Goal: Transaction & Acquisition: Download file/media

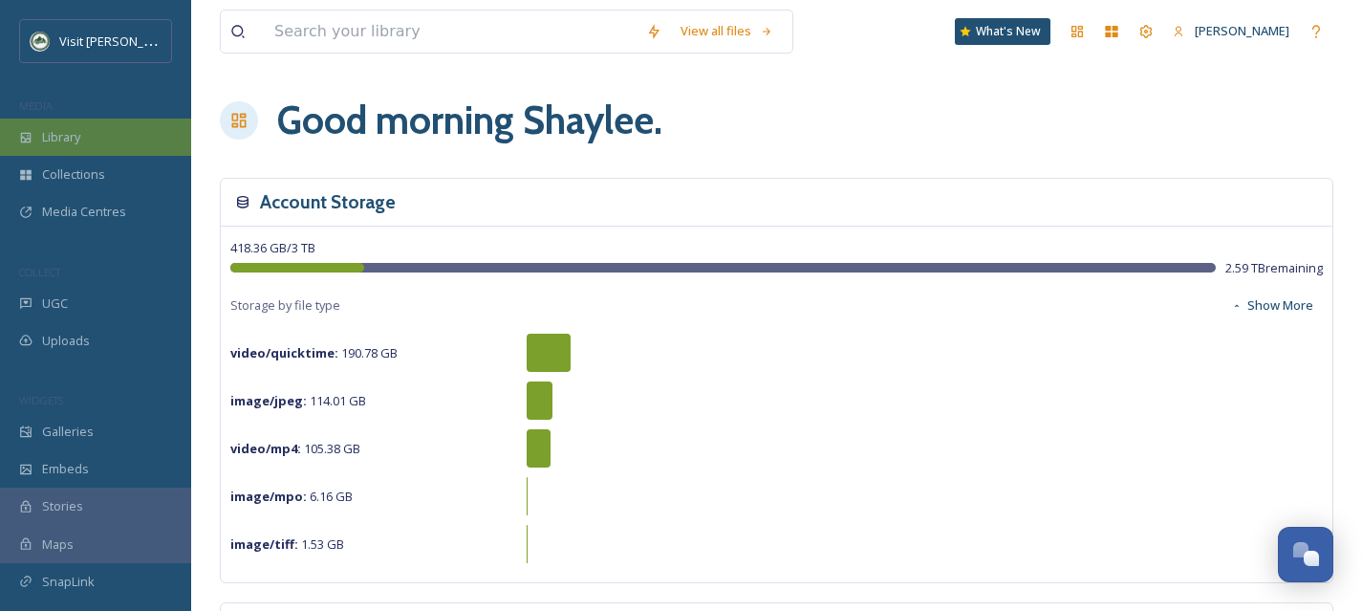
click at [91, 150] on div "Library" at bounding box center [95, 136] width 191 height 37
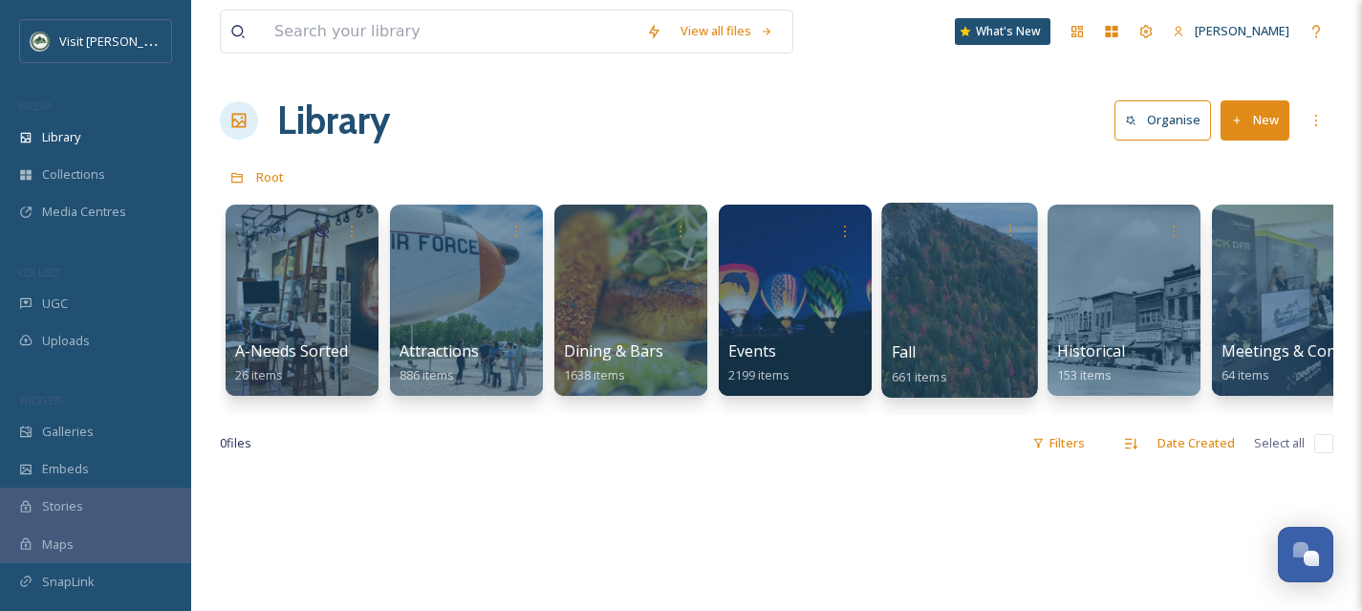
click at [992, 338] on div at bounding box center [959, 300] width 156 height 195
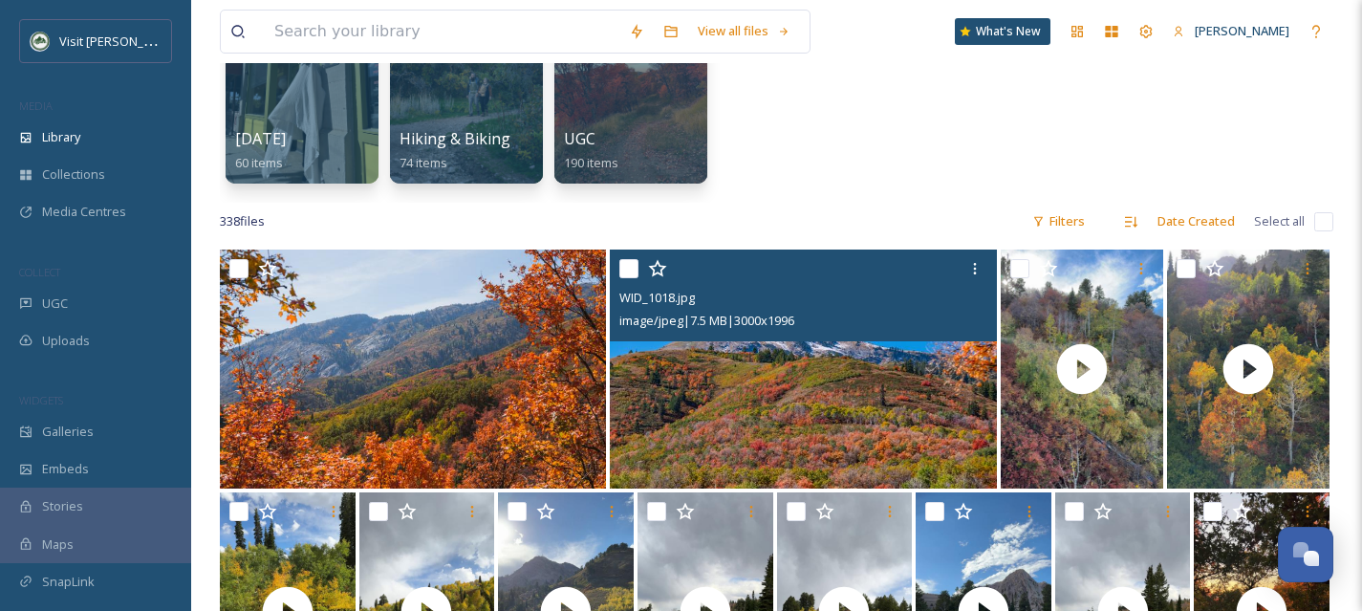
scroll to position [214, 0]
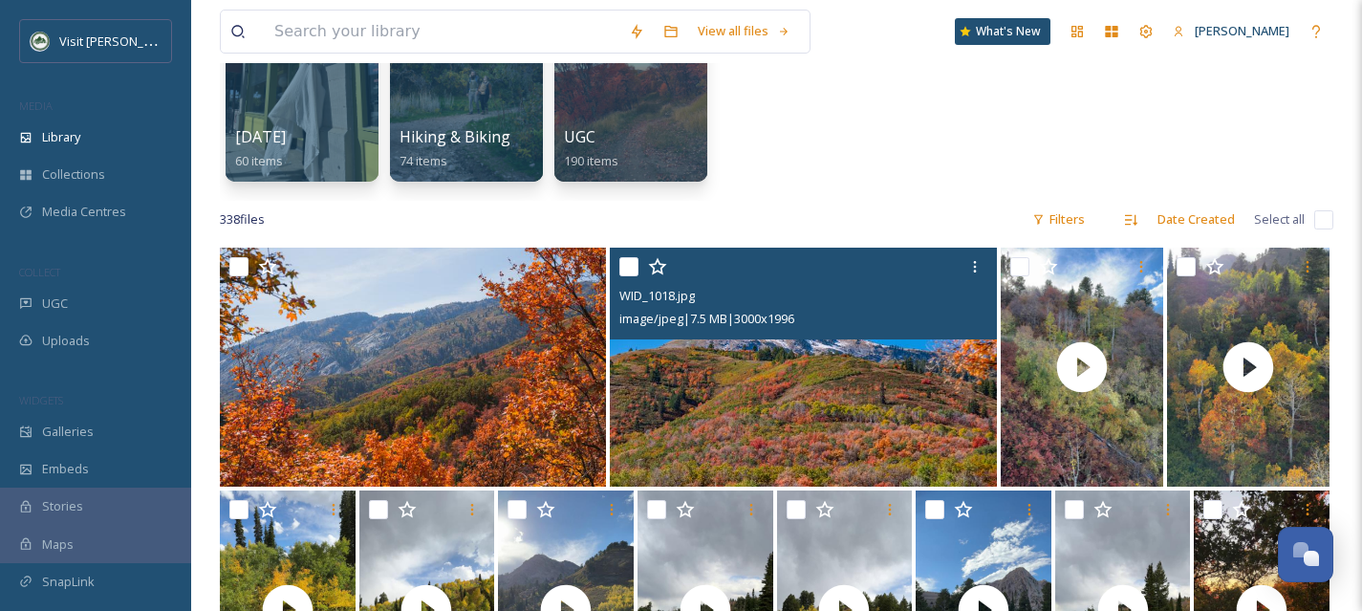
click at [828, 443] on img at bounding box center [803, 366] width 387 height 239
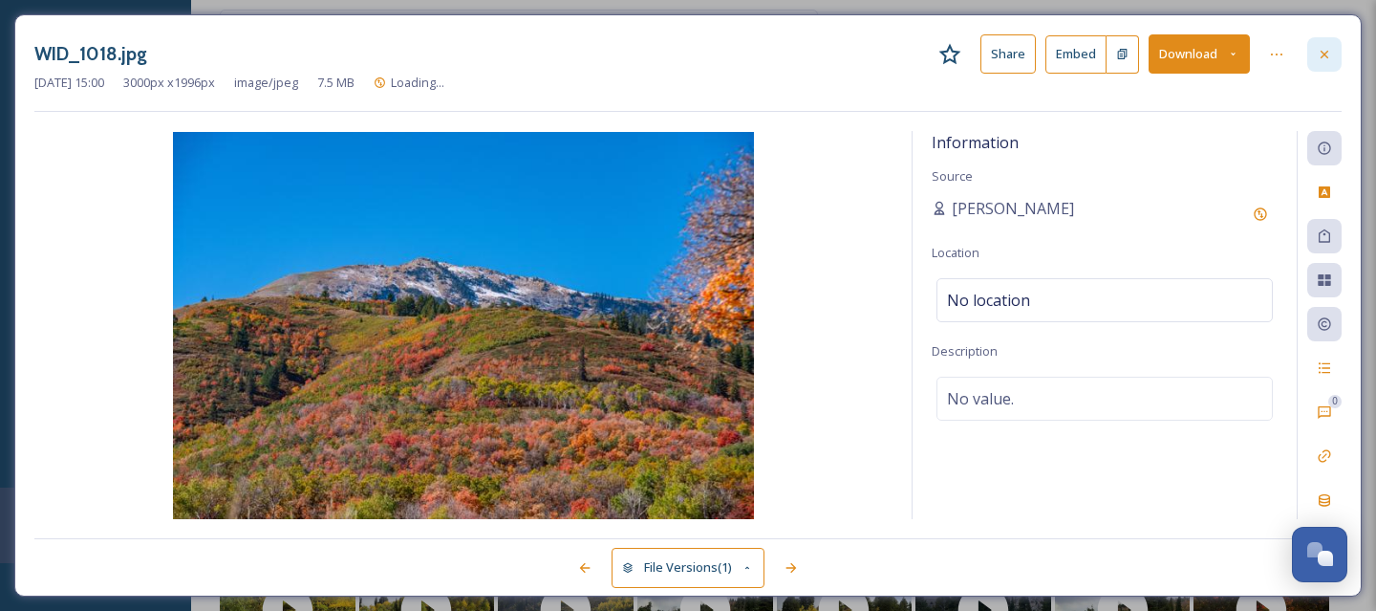
click at [1324, 59] on icon at bounding box center [1324, 54] width 15 height 15
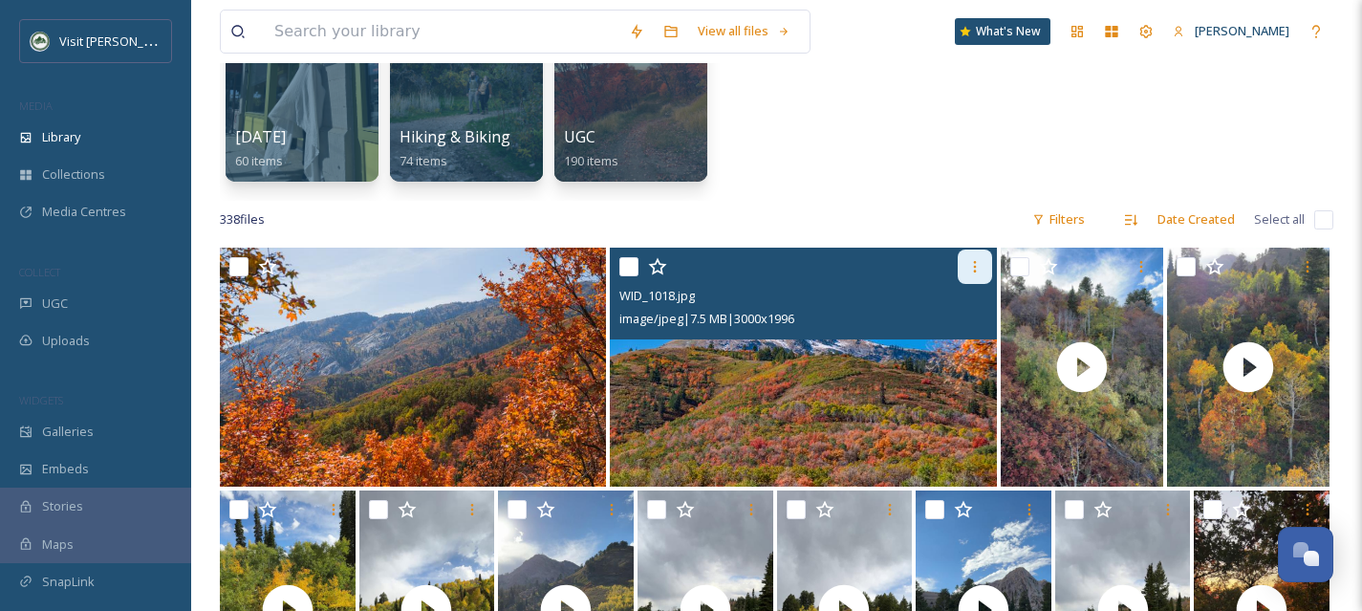
click at [969, 271] on icon at bounding box center [974, 266] width 15 height 15
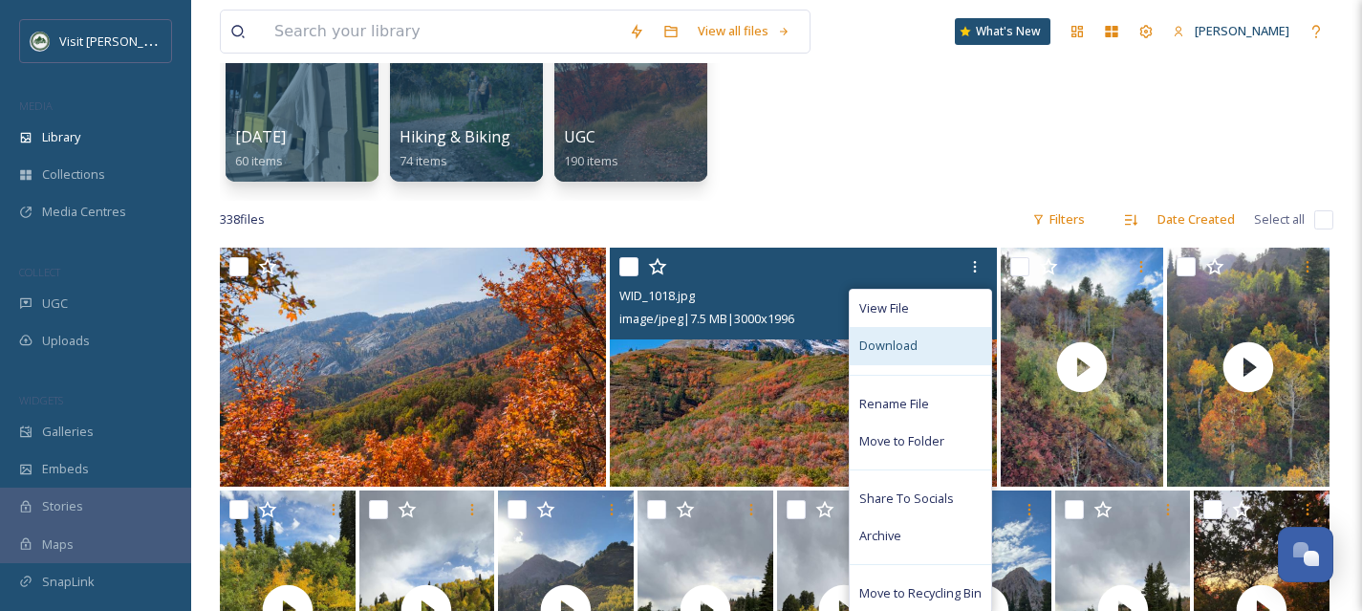
click at [927, 346] on div "Download" at bounding box center [920, 345] width 141 height 37
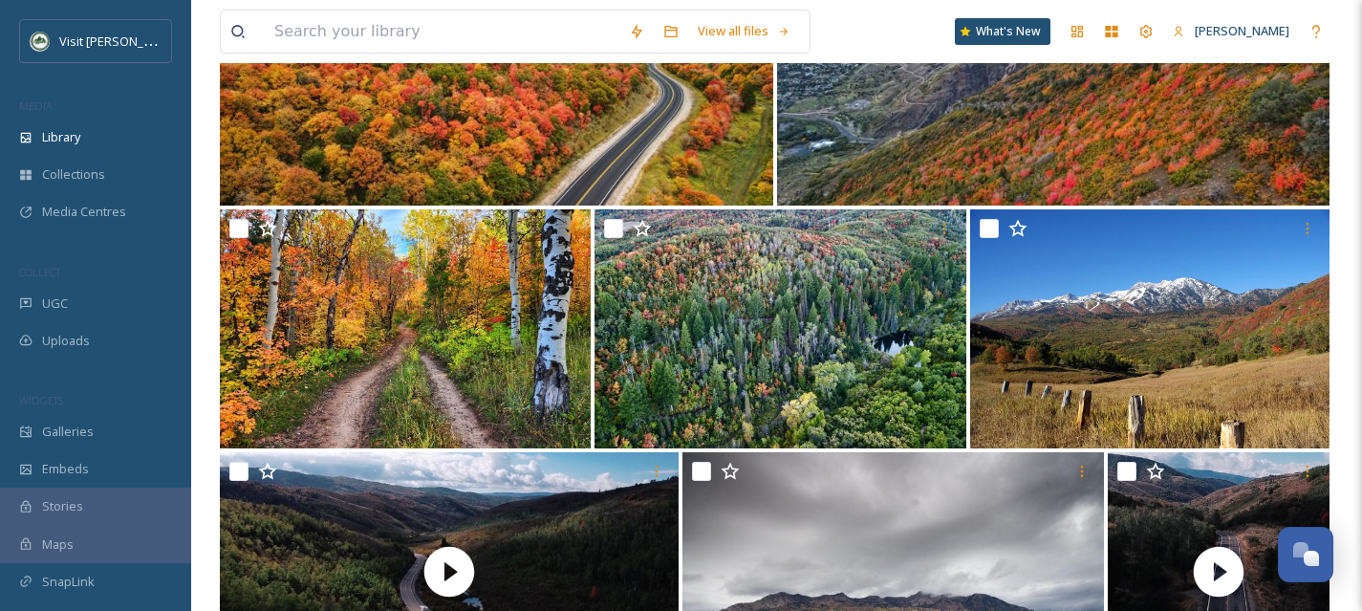
scroll to position [2448, 0]
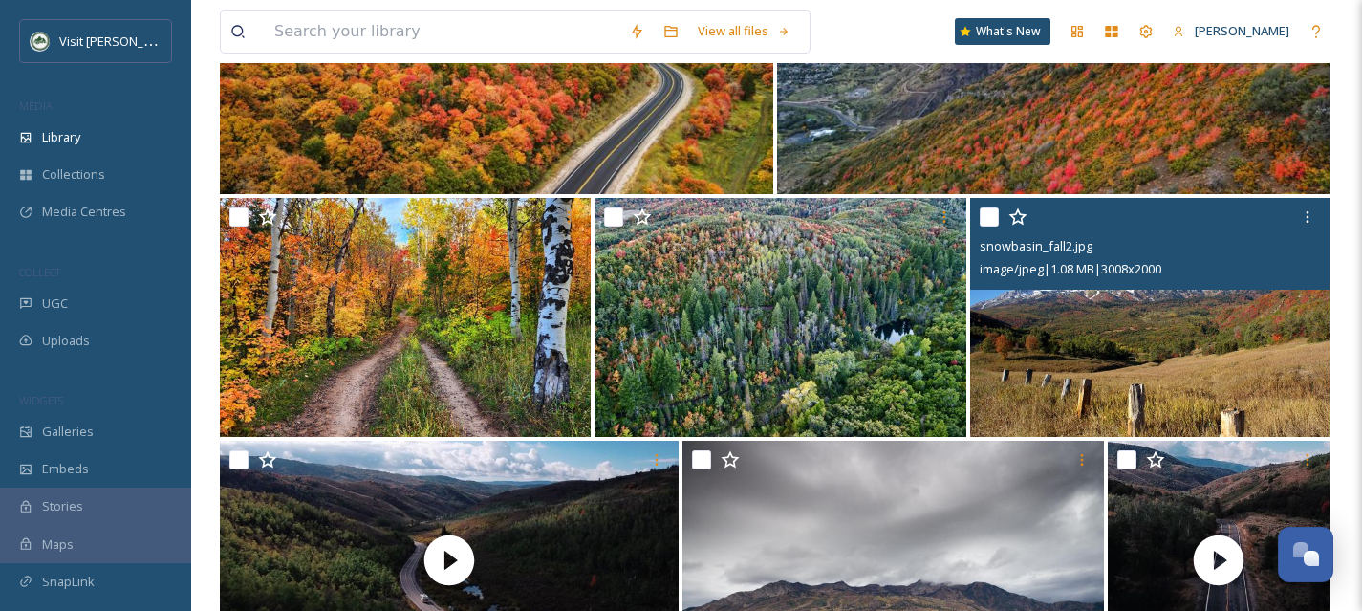
click at [1148, 385] on img at bounding box center [1149, 317] width 359 height 239
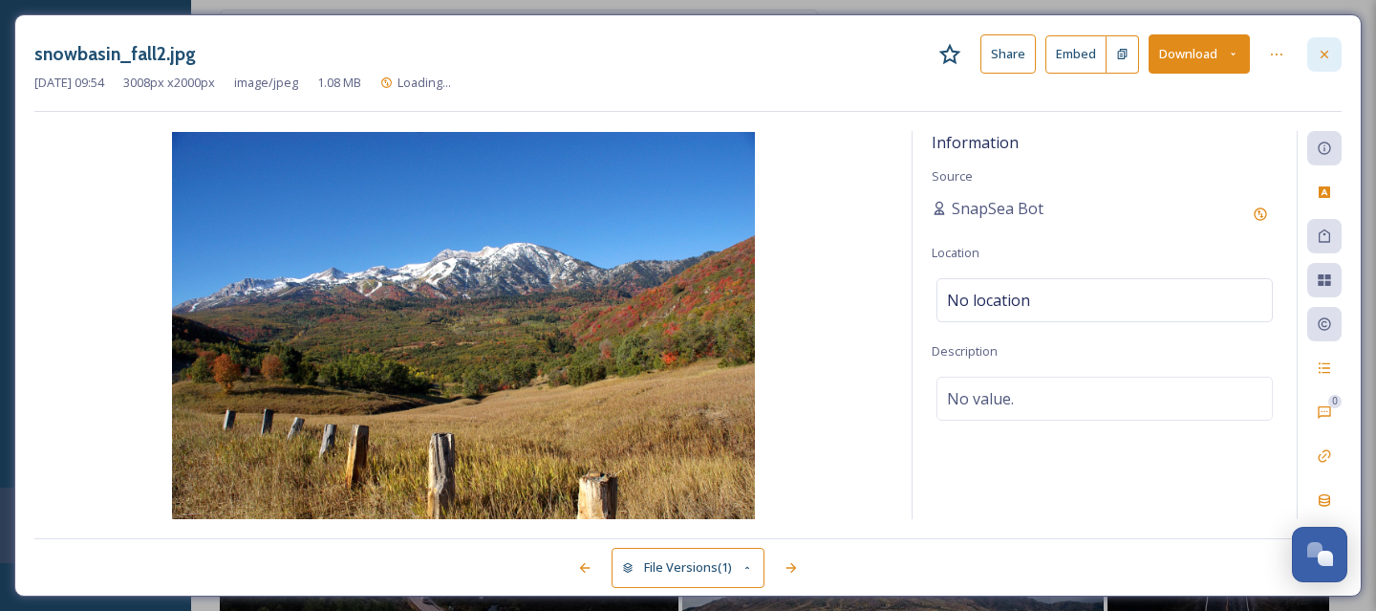
click at [1323, 53] on icon at bounding box center [1325, 54] width 8 height 8
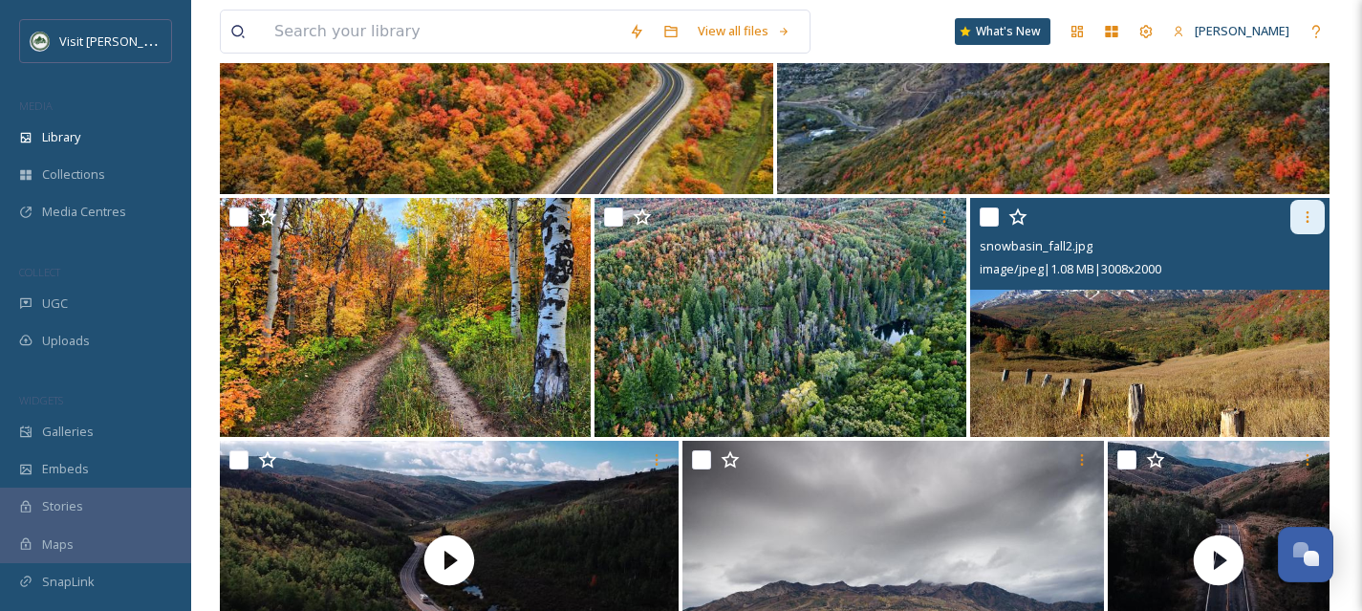
click at [1306, 219] on icon at bounding box center [1307, 216] width 15 height 15
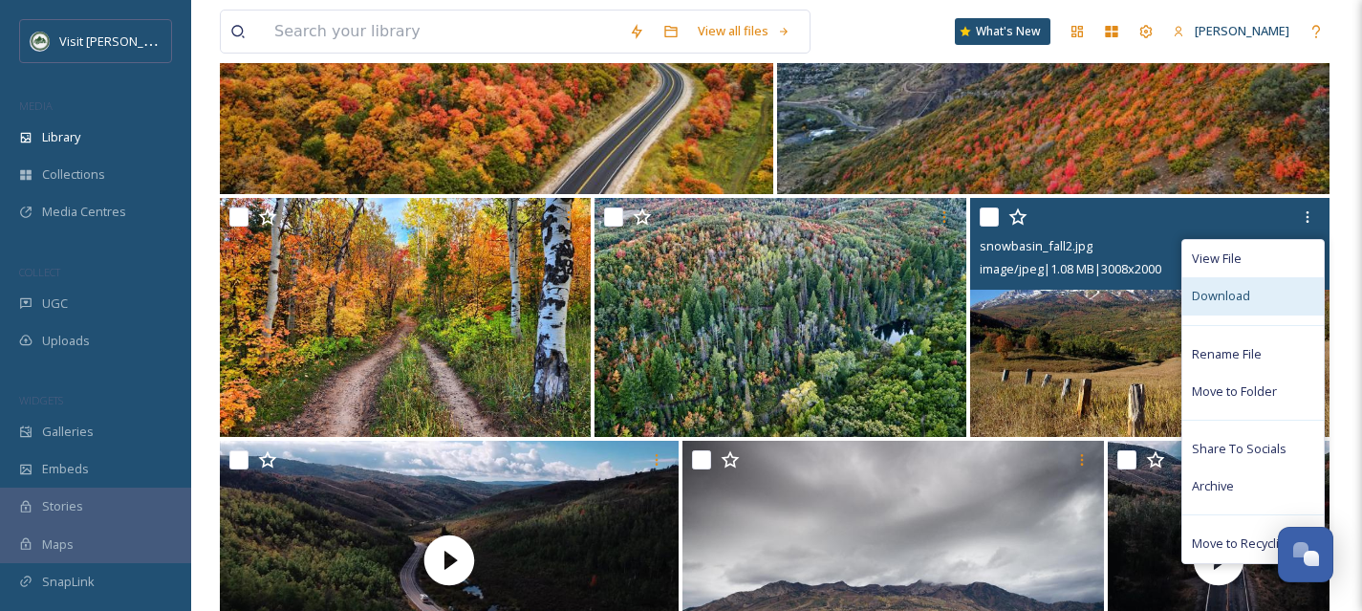
click at [1260, 293] on div "Download" at bounding box center [1252, 295] width 141 height 37
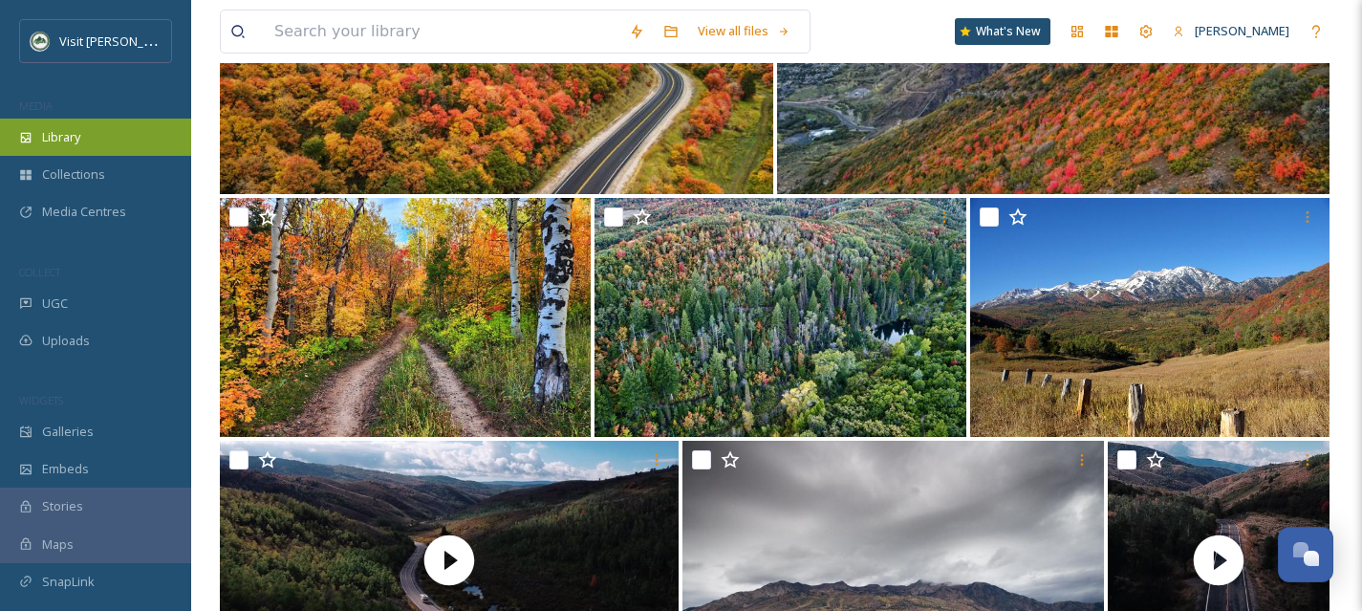
click at [87, 147] on div "Library" at bounding box center [95, 136] width 191 height 37
